Goal: Information Seeking & Learning: Learn about a topic

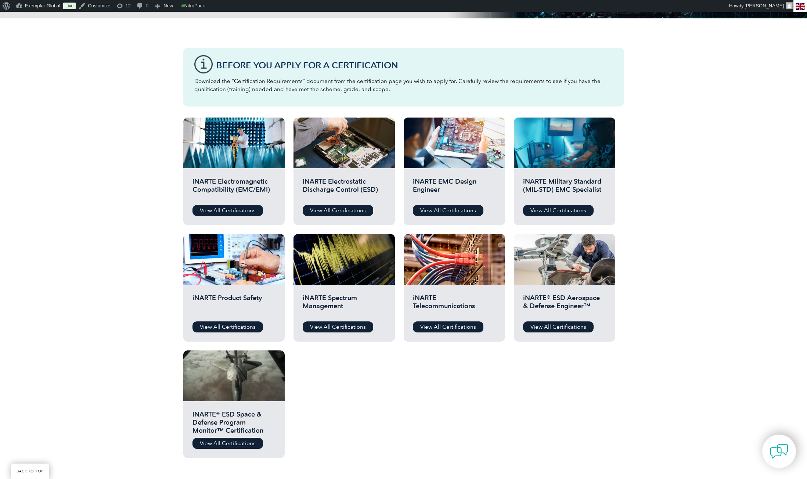
scroll to position [194, 0]
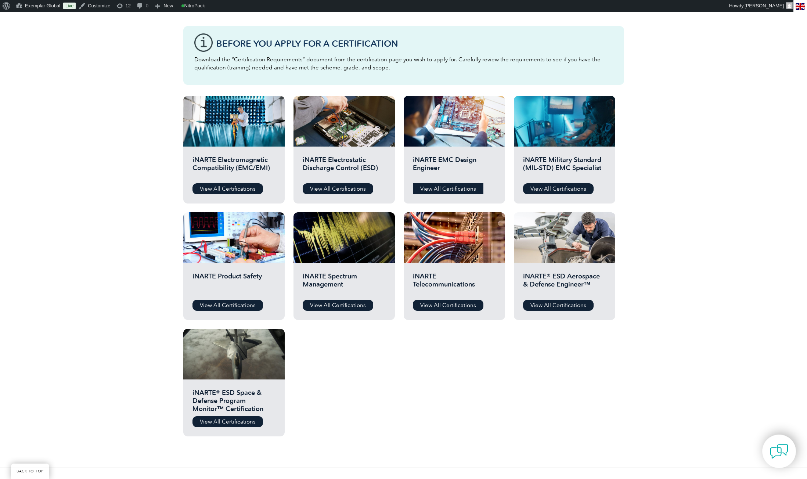
click at [451, 190] on link "View All Certifications" at bounding box center [448, 188] width 71 height 11
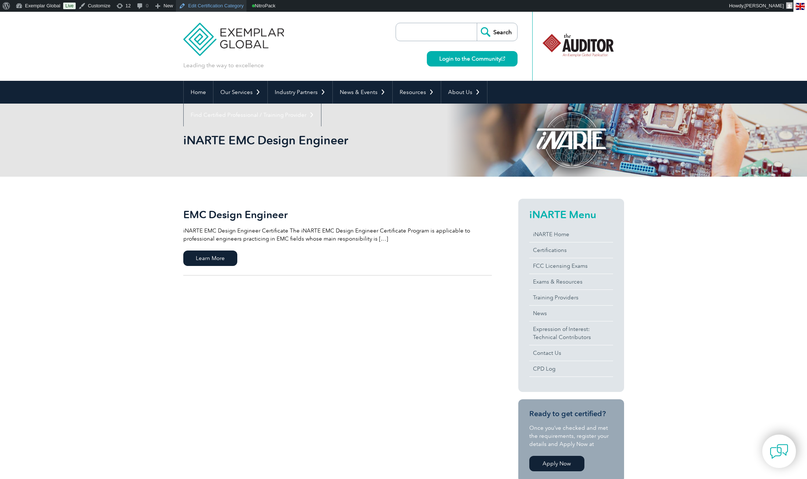
click at [215, 3] on link "Edit Certification Category" at bounding box center [211, 6] width 71 height 12
click at [209, 261] on span "Learn More" at bounding box center [210, 257] width 54 height 15
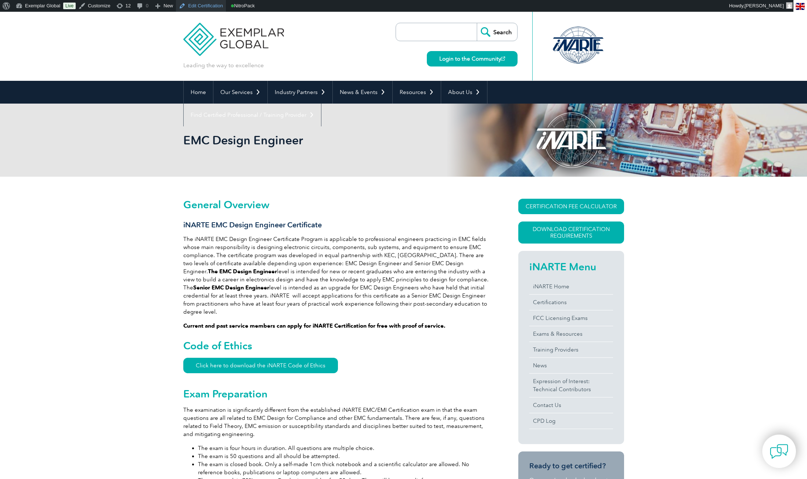
click at [201, 4] on link "Edit Certification" at bounding box center [201, 6] width 50 height 12
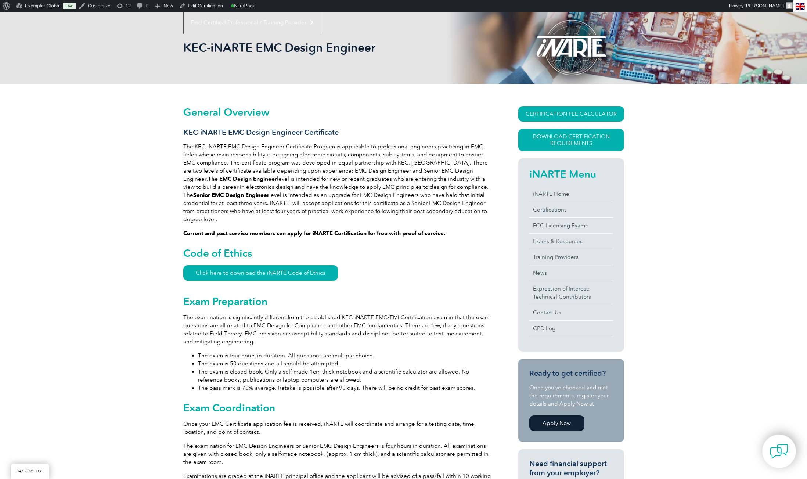
scroll to position [84, 0]
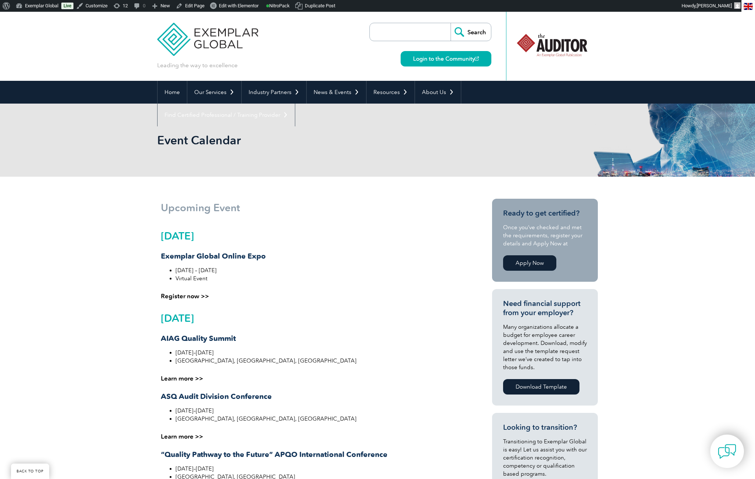
scroll to position [468, 0]
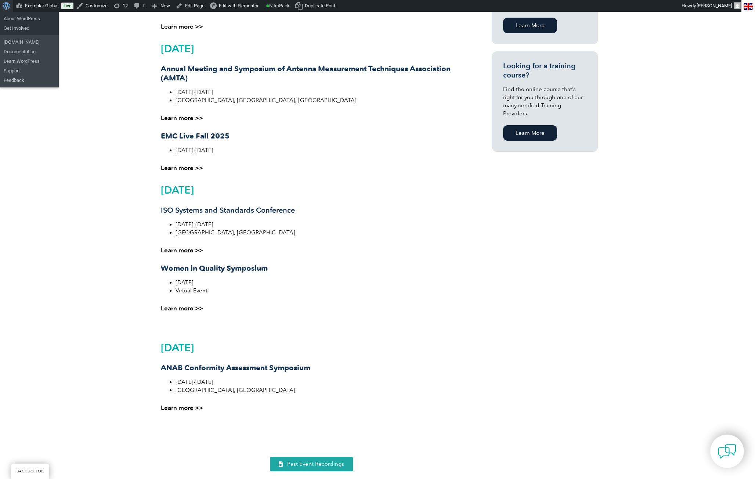
click at [8, 6] on span "Toolbar" at bounding box center [6, 5] width 6 height 10
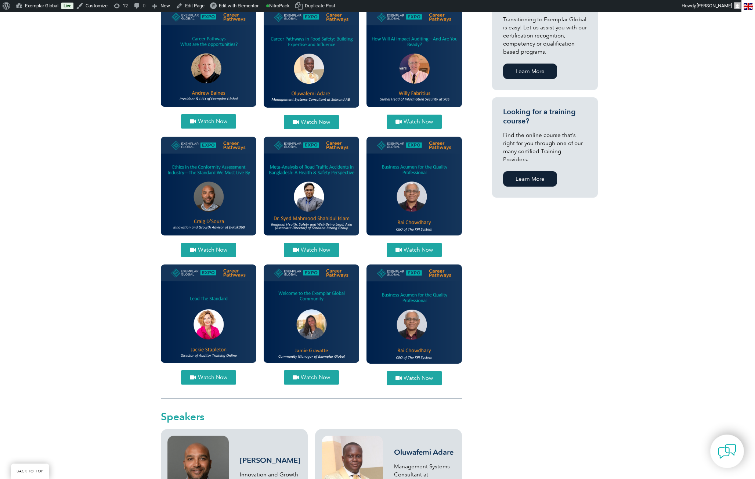
scroll to position [427, 0]
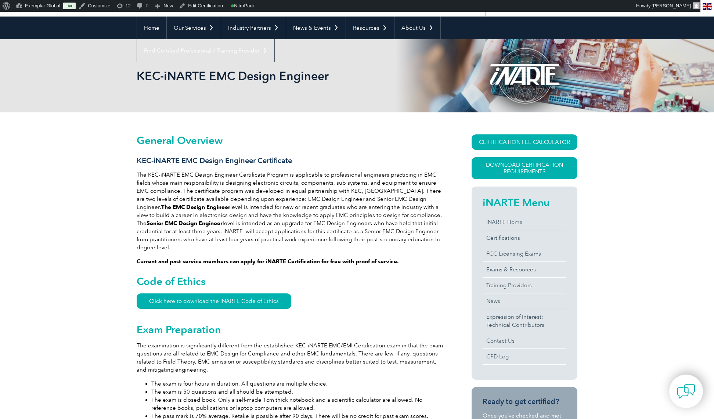
scroll to position [87, 0]
